Goal: Find specific fact

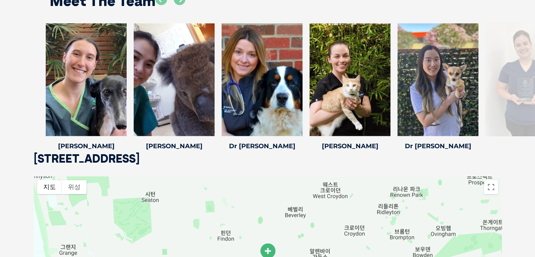
scroll to position [1084, 0]
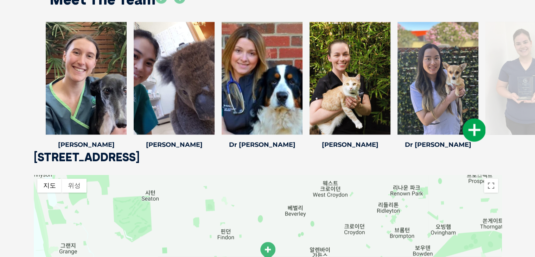
click at [443, 111] on div at bounding box center [437, 78] width 81 height 113
click at [477, 130] on icon at bounding box center [474, 129] width 23 height 23
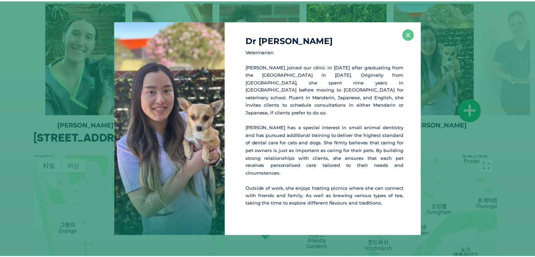
scroll to position [1105, 0]
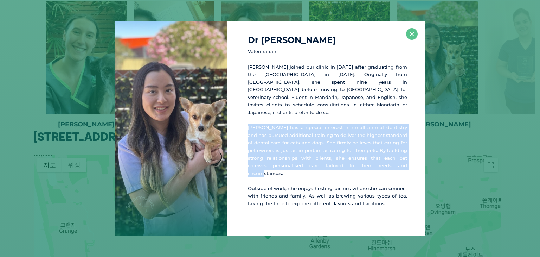
drag, startPoint x: 249, startPoint y: 127, endPoint x: 394, endPoint y: 164, distance: 149.6
click at [394, 164] on p "[PERSON_NAME] has a special interest in small animal dentistry and has pursued …" at bounding box center [327, 150] width 159 height 53
copy p "[PERSON_NAME] has a special interest in small animal dentistry and has pursued …"
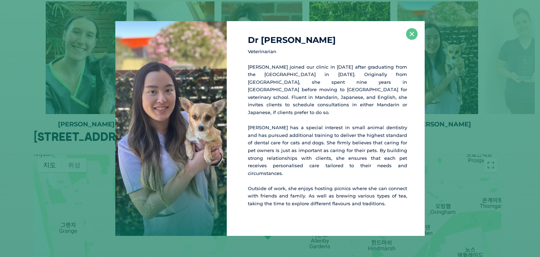
click at [446, 95] on div "Dr [PERSON_NAME] Veterinarian [PERSON_NAME] joined our clinic in [DATE] after g…" at bounding box center [270, 128] width 535 height 214
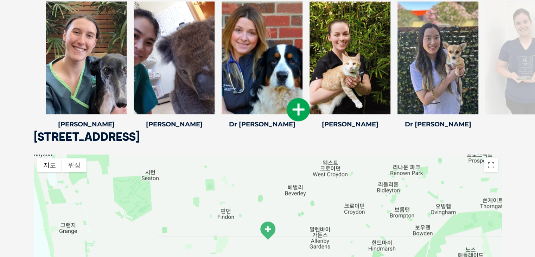
click at [232, 85] on div at bounding box center [262, 57] width 81 height 113
click at [438, 76] on div at bounding box center [437, 57] width 81 height 113
click at [450, 82] on div at bounding box center [437, 57] width 81 height 113
click at [470, 110] on icon at bounding box center [474, 109] width 23 height 23
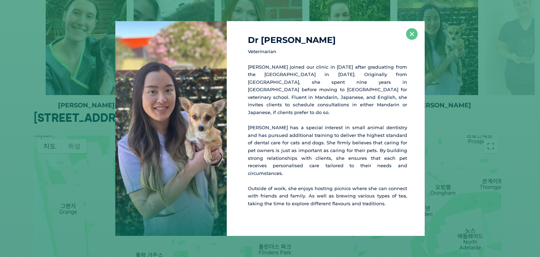
scroll to position [1126, 0]
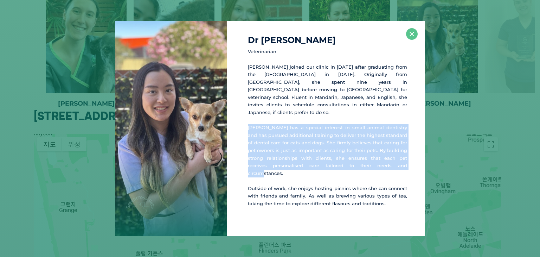
drag, startPoint x: 249, startPoint y: 128, endPoint x: 390, endPoint y: 168, distance: 146.2
click at [390, 168] on p "[PERSON_NAME] has a special interest in small animal dentistry and has pursued …" at bounding box center [327, 150] width 159 height 53
copy p "[PERSON_NAME] has a special interest in small animal dentistry and has pursued …"
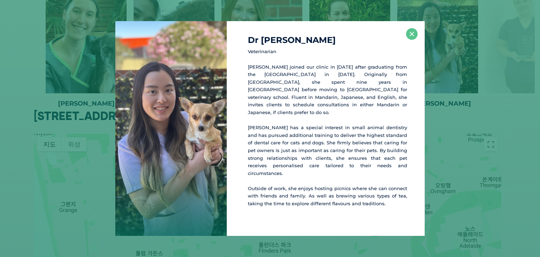
drag, startPoint x: 101, startPoint y: 161, endPoint x: 162, endPoint y: -12, distance: 183.1
